Goal: Find specific fact: Find specific fact

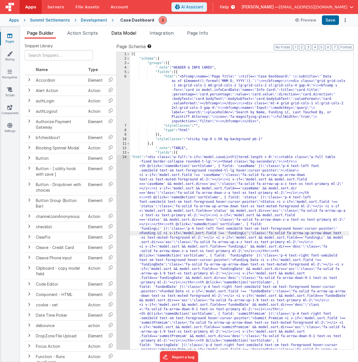
click at [129, 32] on span "Data Model" at bounding box center [123, 33] width 25 height 6
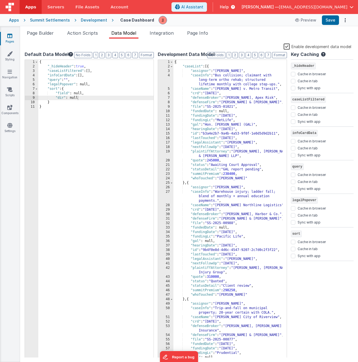
click at [226, 125] on div "{ "caseList" : [{ "assignor" : "[PERSON_NAME]" , "caseInfo" : "Bus collision; c…" at bounding box center [227, 213] width 109 height 307
type input "[PERSON_NAME]"
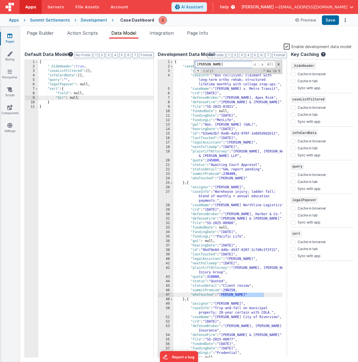
click at [196, 69] on span "+" at bounding box center [197, 70] width 5 height 4
click at [207, 74] on input at bounding box center [223, 72] width 57 height 7
type input "[PERSON_NAME]"
click at [271, 72] on span "All" at bounding box center [274, 72] width 10 height 7
drag, startPoint x: 240, startPoint y: 64, endPoint x: 162, endPoint y: 57, distance: 77.7
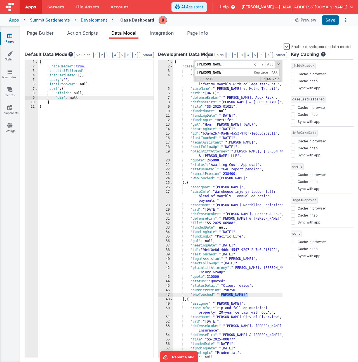
click at [163, 57] on div "Development Data Model Format 7 6 5 4 3 2 1 No Folds 1 2 3 4 5 6 7 8 9 10 11 12…" at bounding box center [222, 204] width 129 height 306
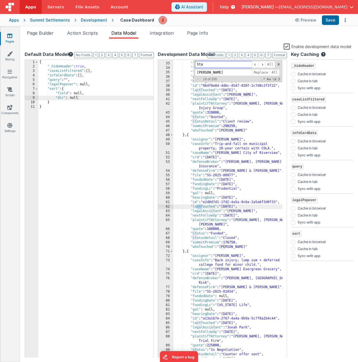
scroll to position [164, 0]
click at [254, 65] on span at bounding box center [255, 64] width 7 height 7
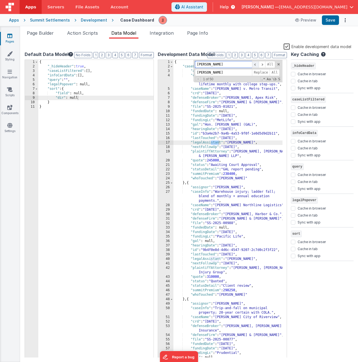
scroll to position [0, 0]
click at [254, 65] on span at bounding box center [255, 64] width 7 height 7
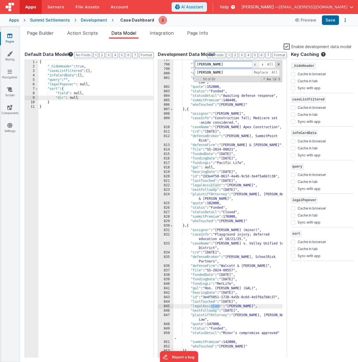
click at [254, 65] on span at bounding box center [255, 64] width 7 height 7
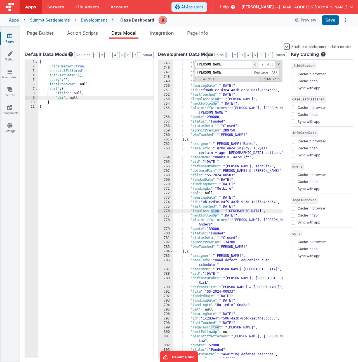
click at [254, 65] on span at bounding box center [255, 64] width 7 height 7
click at [228, 65] on input "[PERSON_NAME]" at bounding box center [223, 64] width 57 height 7
type input "[PERSON_NAME]"
click at [272, 70] on span "All" at bounding box center [274, 72] width 10 height 7
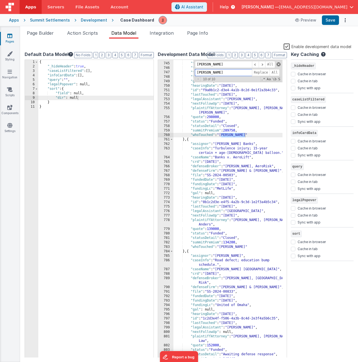
click at [277, 64] on span at bounding box center [278, 64] width 4 height 4
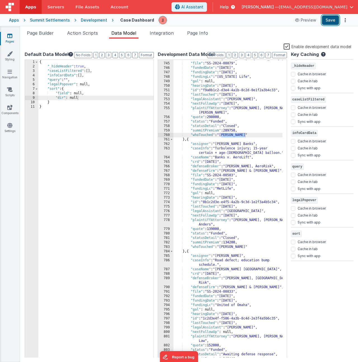
drag, startPoint x: 326, startPoint y: 18, endPoint x: 327, endPoint y: 23, distance: 4.3
click at [326, 19] on button "Save" at bounding box center [330, 20] width 17 height 10
